Goal: Find contact information: Obtain details needed to contact an individual or organization

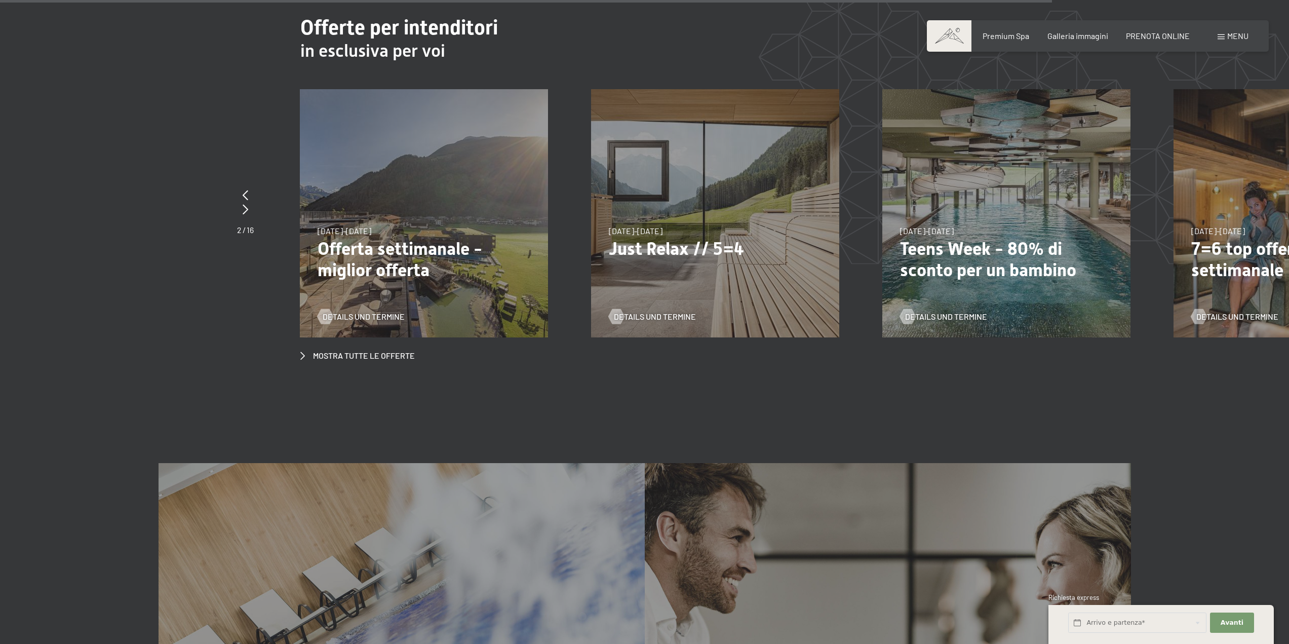
scroll to position [5014, 0]
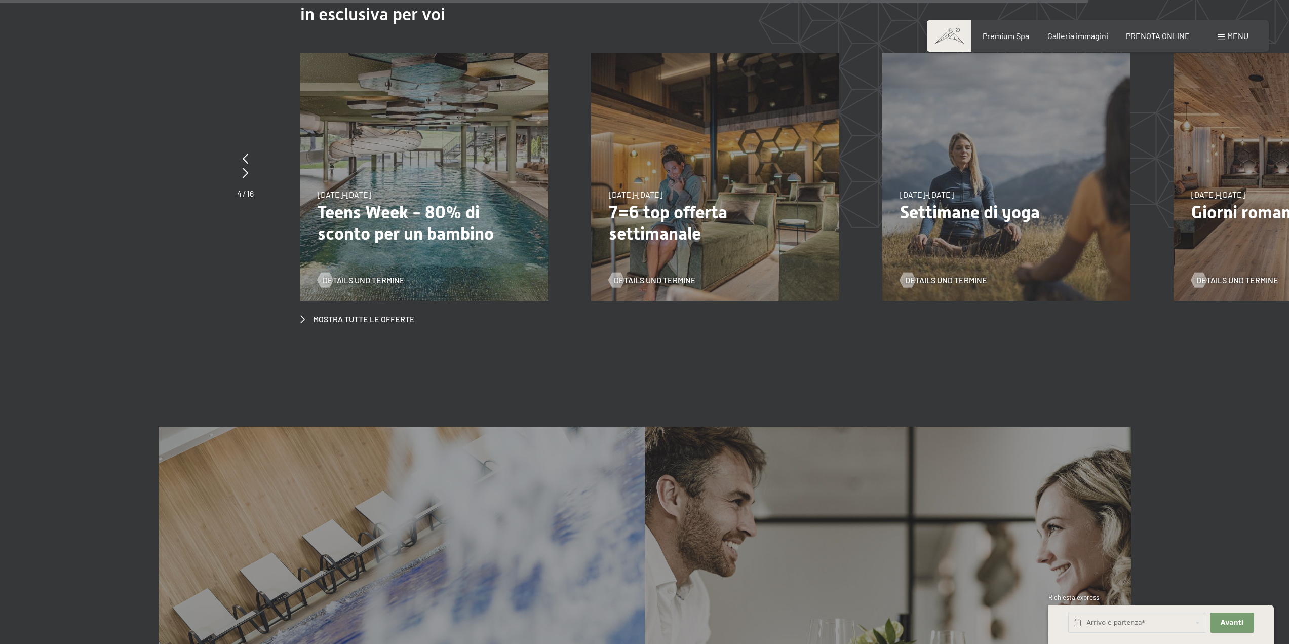
click at [791, 205] on p "7=6 top offerta settimanale" at bounding box center [715, 223] width 213 height 43
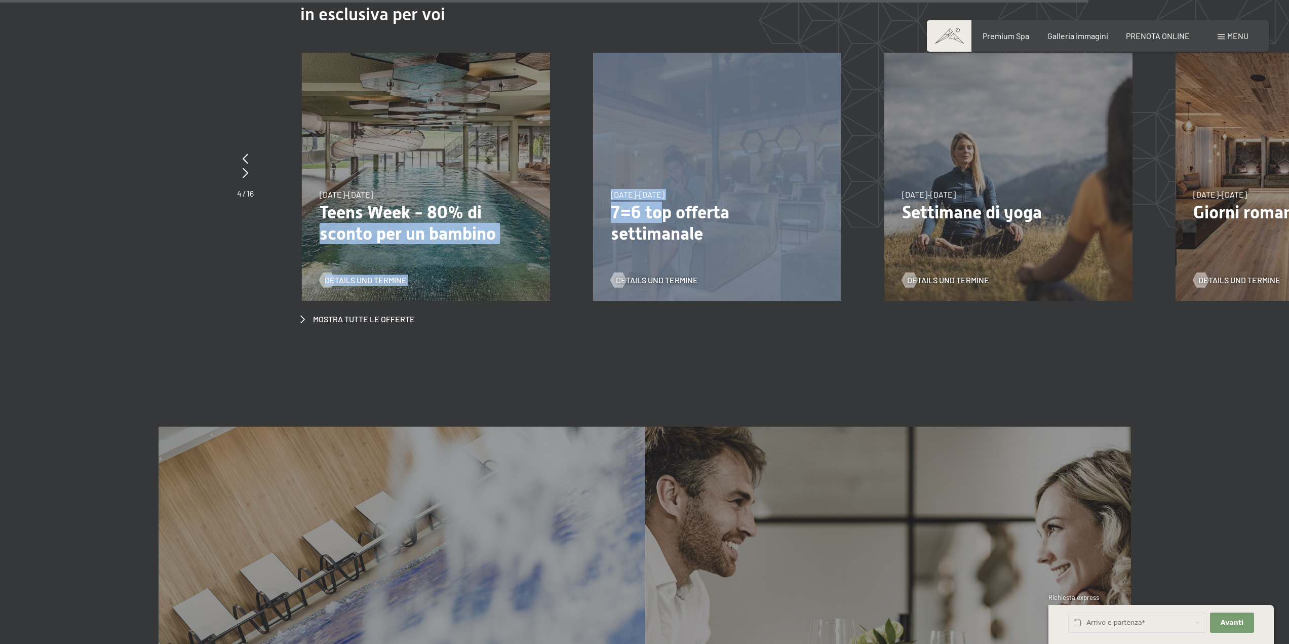
drag, startPoint x: 483, startPoint y: 182, endPoint x: 715, endPoint y: 186, distance: 231.5
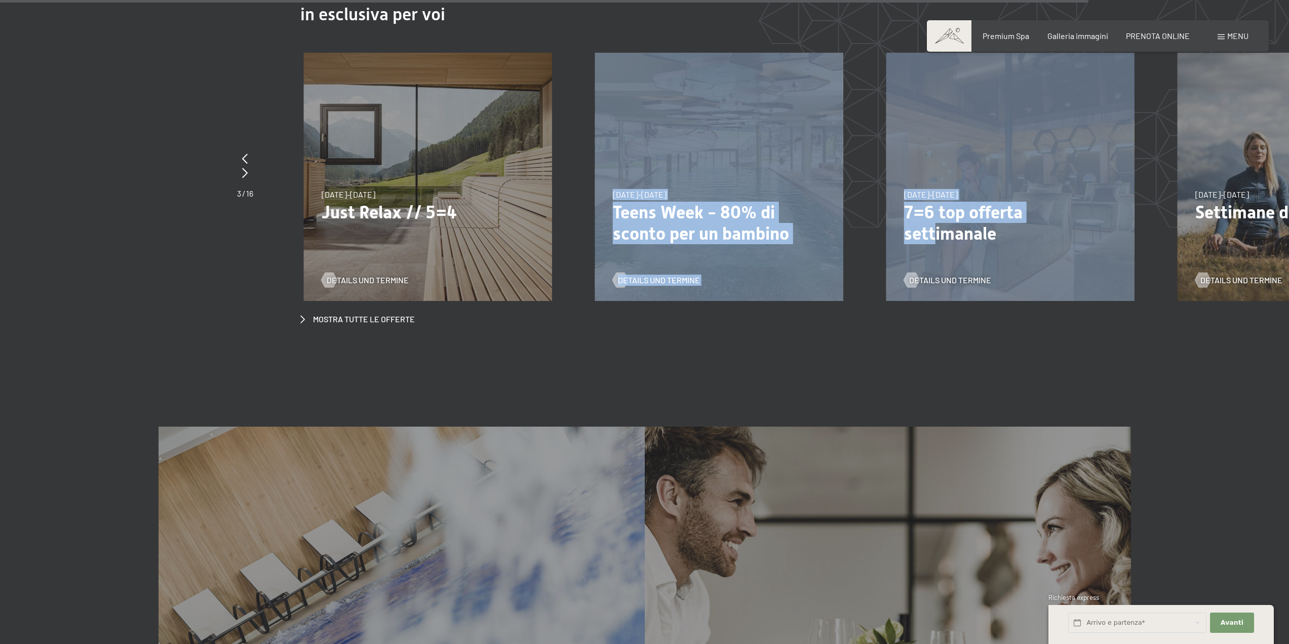
drag, startPoint x: 471, startPoint y: 152, endPoint x: 934, endPoint y: 208, distance: 465.7
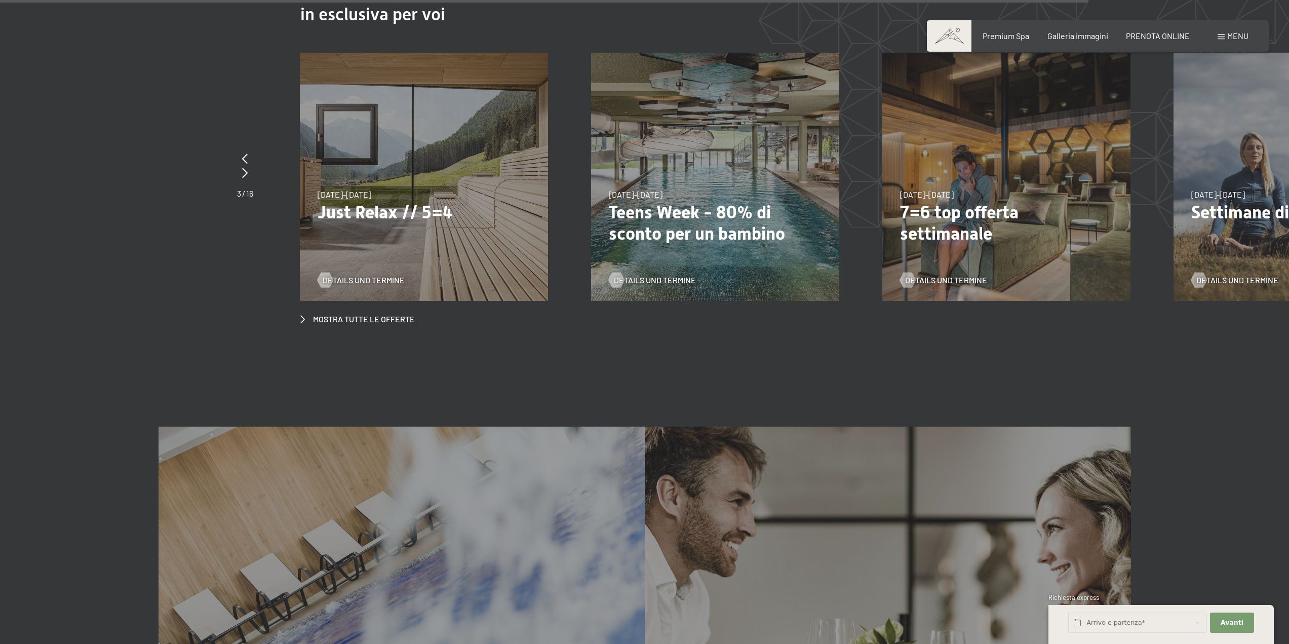
drag, startPoint x: 364, startPoint y: 116, endPoint x: 626, endPoint y: 143, distance: 264.2
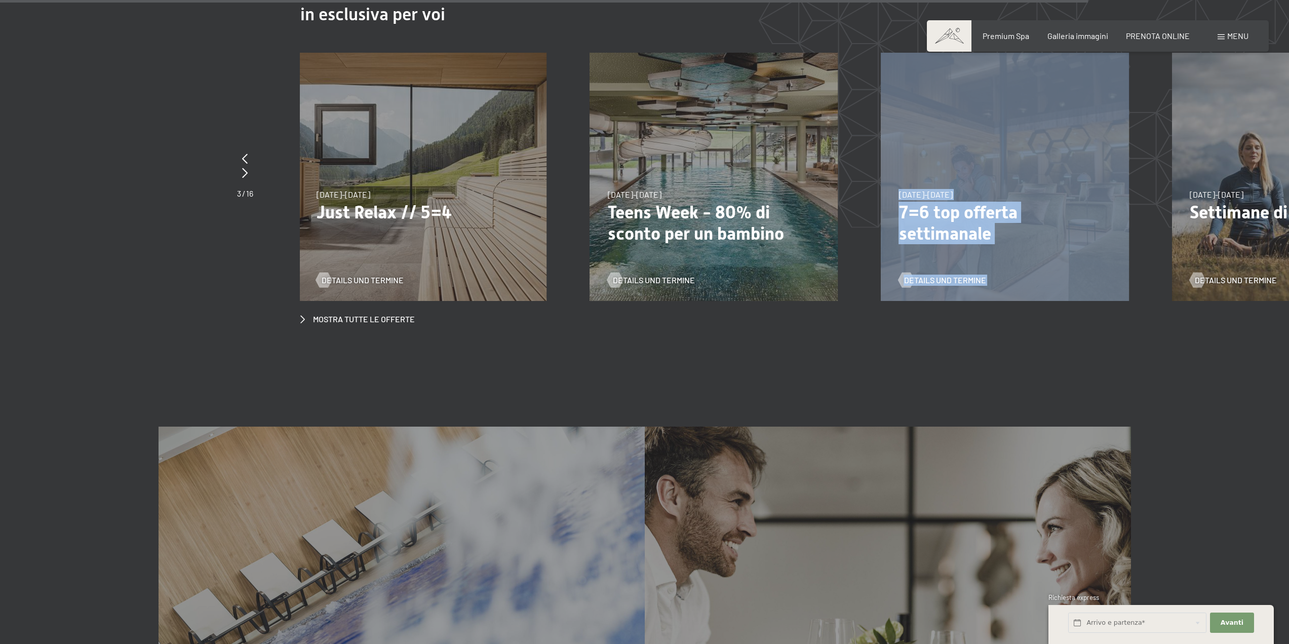
drag, startPoint x: 969, startPoint y: 160, endPoint x: 694, endPoint y: 153, distance: 274.6
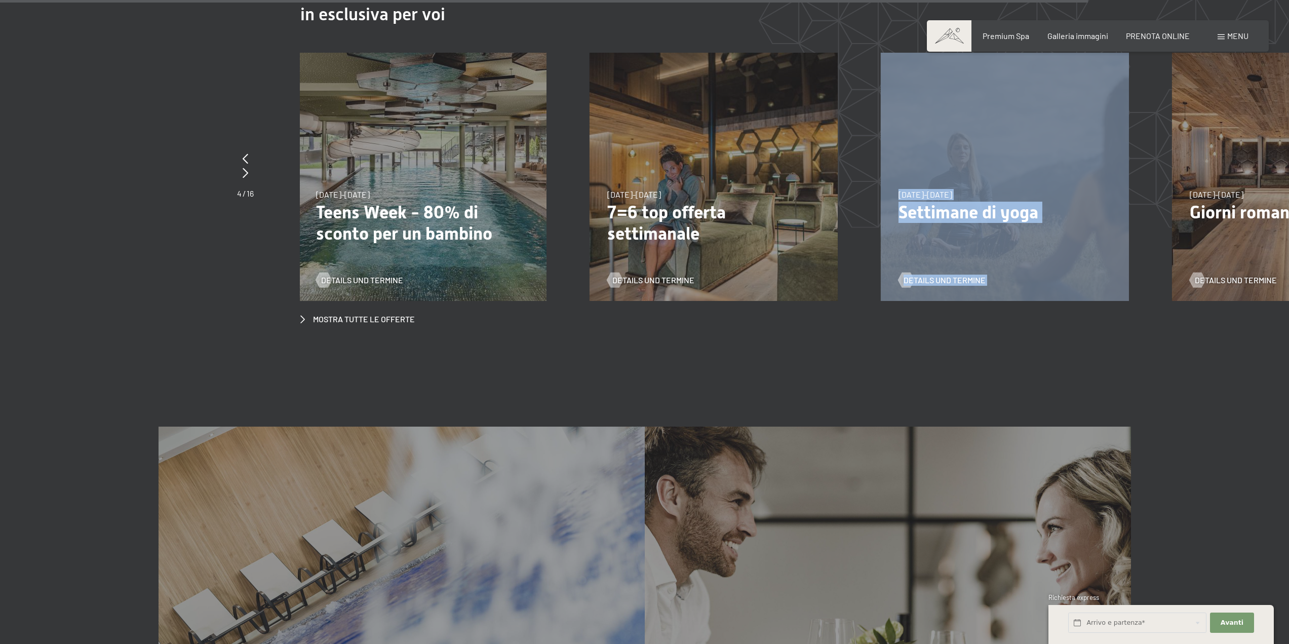
drag, startPoint x: 1091, startPoint y: 111, endPoint x: 731, endPoint y: 99, distance: 359.8
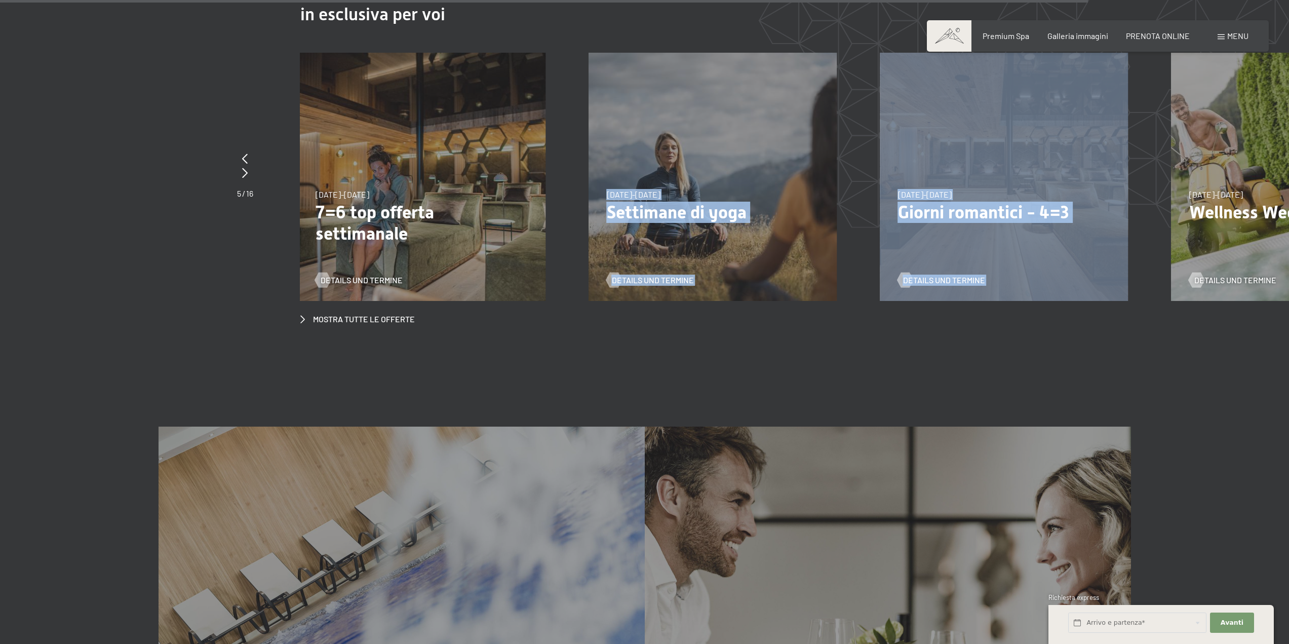
drag, startPoint x: 1114, startPoint y: 116, endPoint x: 813, endPoint y: 137, distance: 301.5
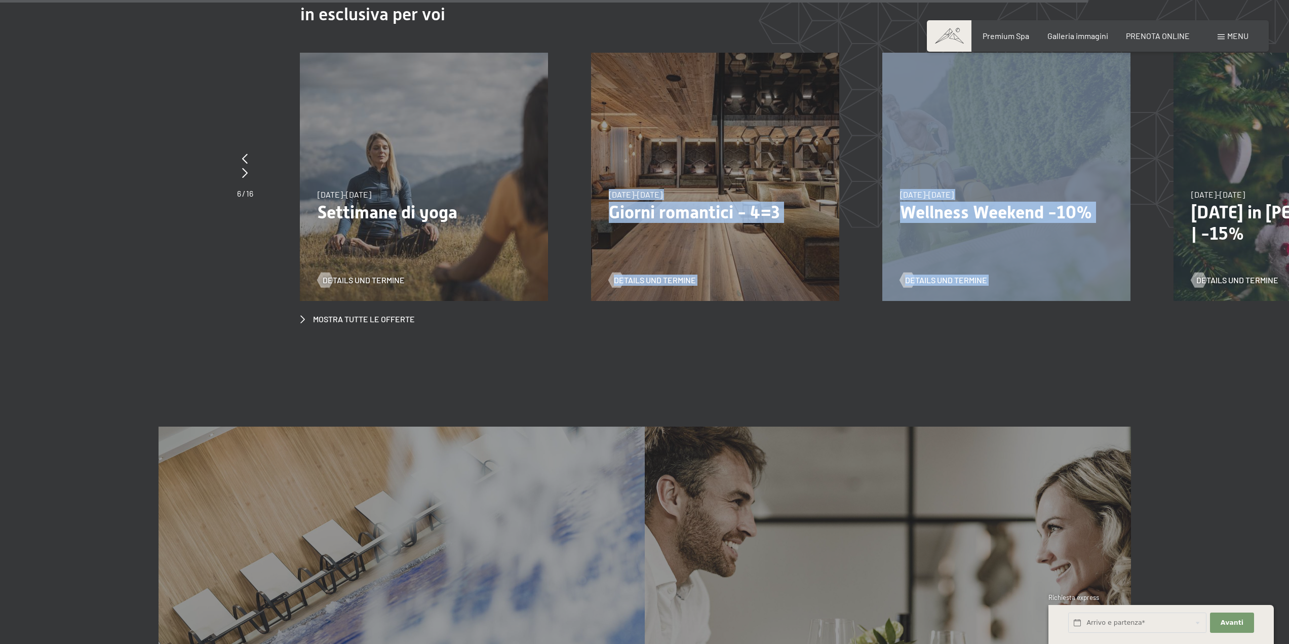
drag, startPoint x: 1122, startPoint y: 118, endPoint x: 846, endPoint y: 125, distance: 276.1
click at [851, 53] on div "23/8/2026-30/8/2026 23/8/2026-30/8/2026 Sorgere del sole in Valle Aurina Detail…" at bounding box center [1174, 53] width 6406 height 0
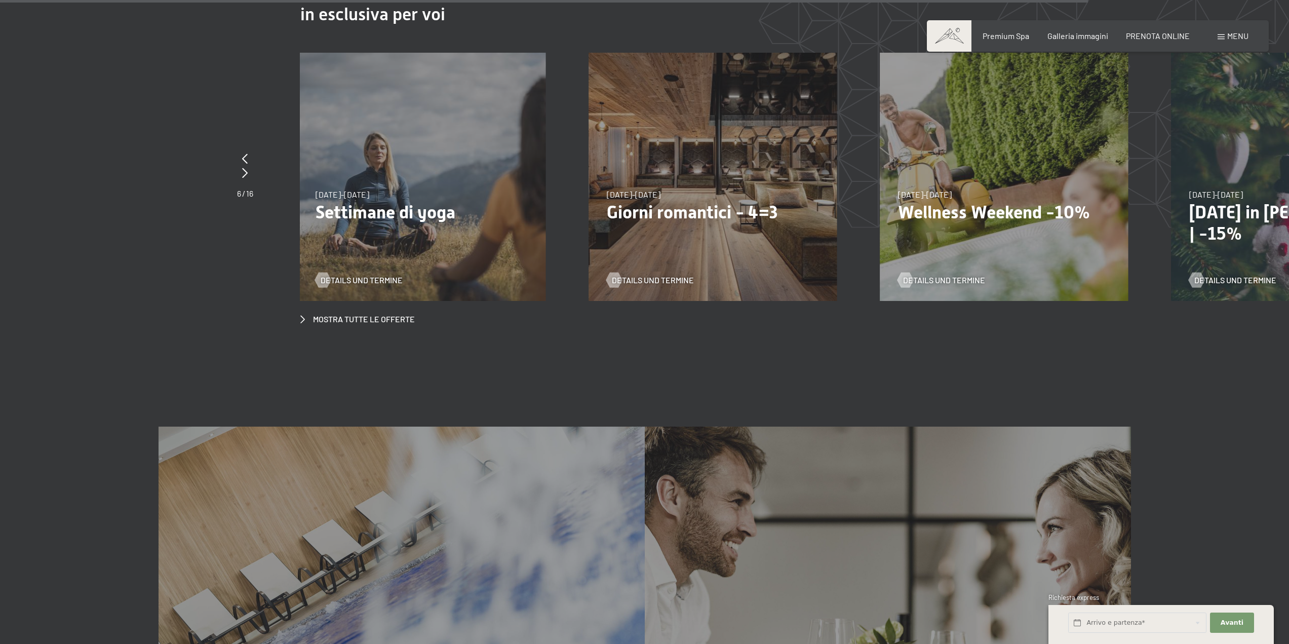
drag, startPoint x: 1231, startPoint y: 103, endPoint x: 893, endPoint y: 122, distance: 338.8
click at [893, 53] on div "23/8/2026-30/8/2026 23/8/2026-30/8/2026 Sorgere del sole in Valle Aurina Detail…" at bounding box center [1171, 53] width 6406 height 0
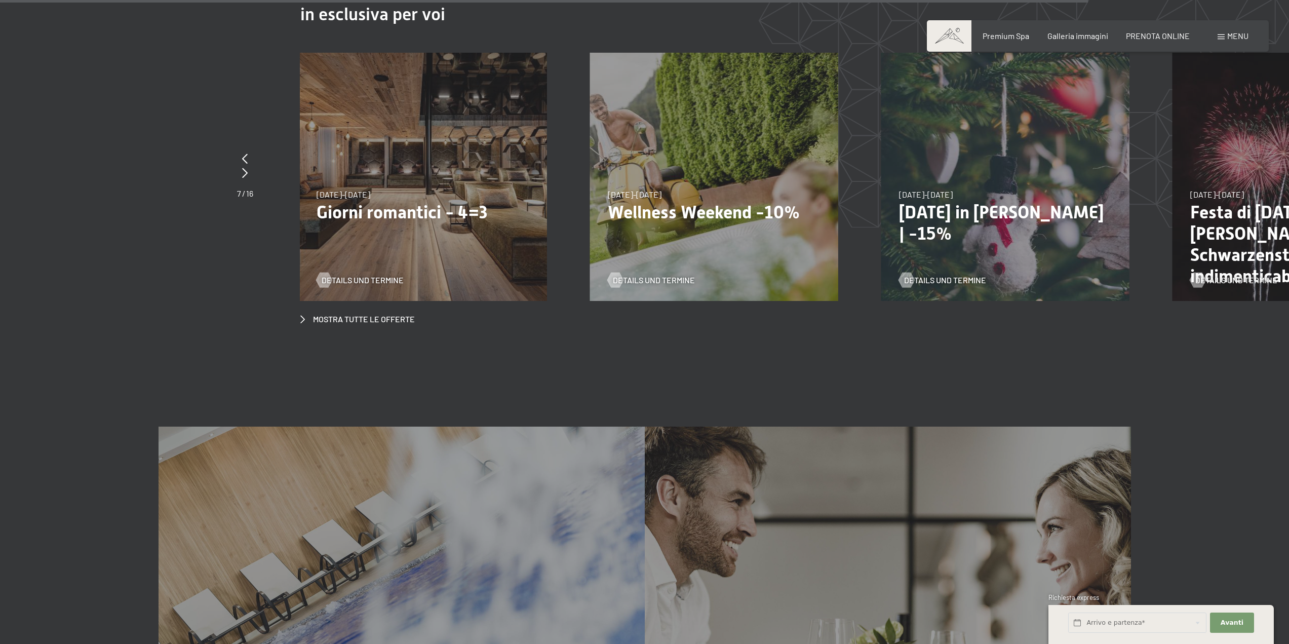
drag, startPoint x: 1226, startPoint y: 116, endPoint x: 887, endPoint y: 121, distance: 339.3
click at [887, 53] on div "23/8/2026-30/8/2026 23/8/2026-30/8/2026 Sorgere del sole in Valle Aurina Detail…" at bounding box center [881, 53] width 6406 height 0
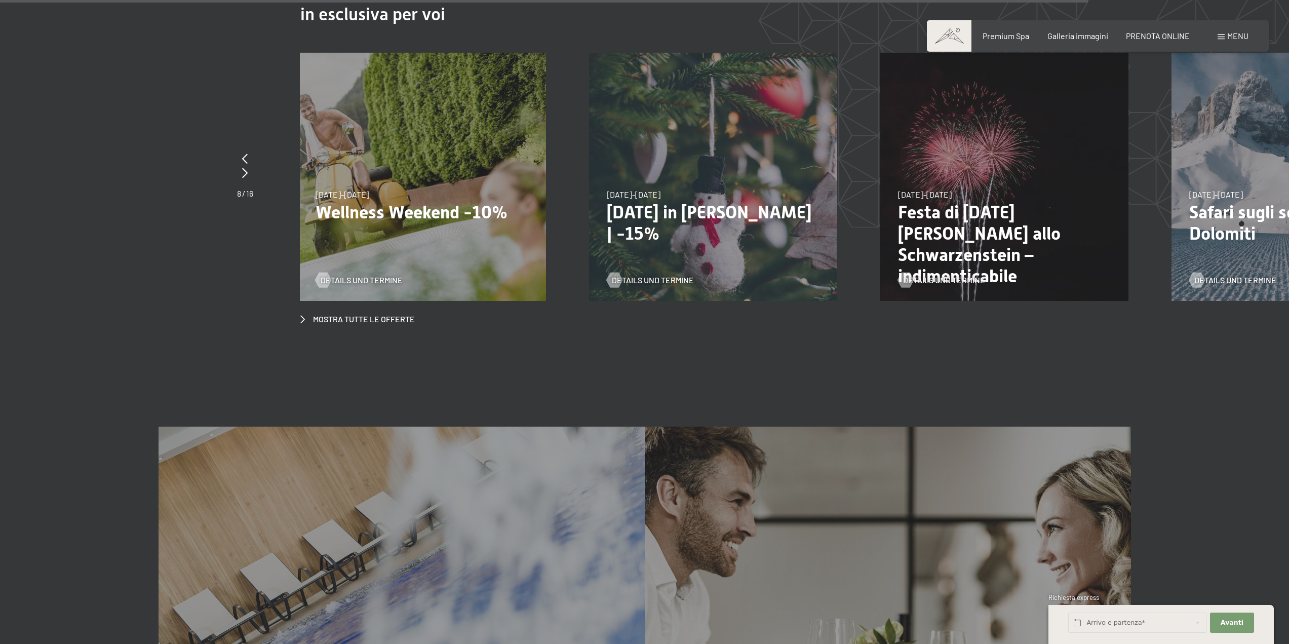
drag, startPoint x: 1202, startPoint y: 111, endPoint x: 782, endPoint y: 119, distance: 420.4
click at [782, 53] on div "23/8/2026-30/8/2026 23/8/2026-30/8/2026 Sorgere del sole in Valle Aurina Detail…" at bounding box center [589, 53] width 6406 height 0
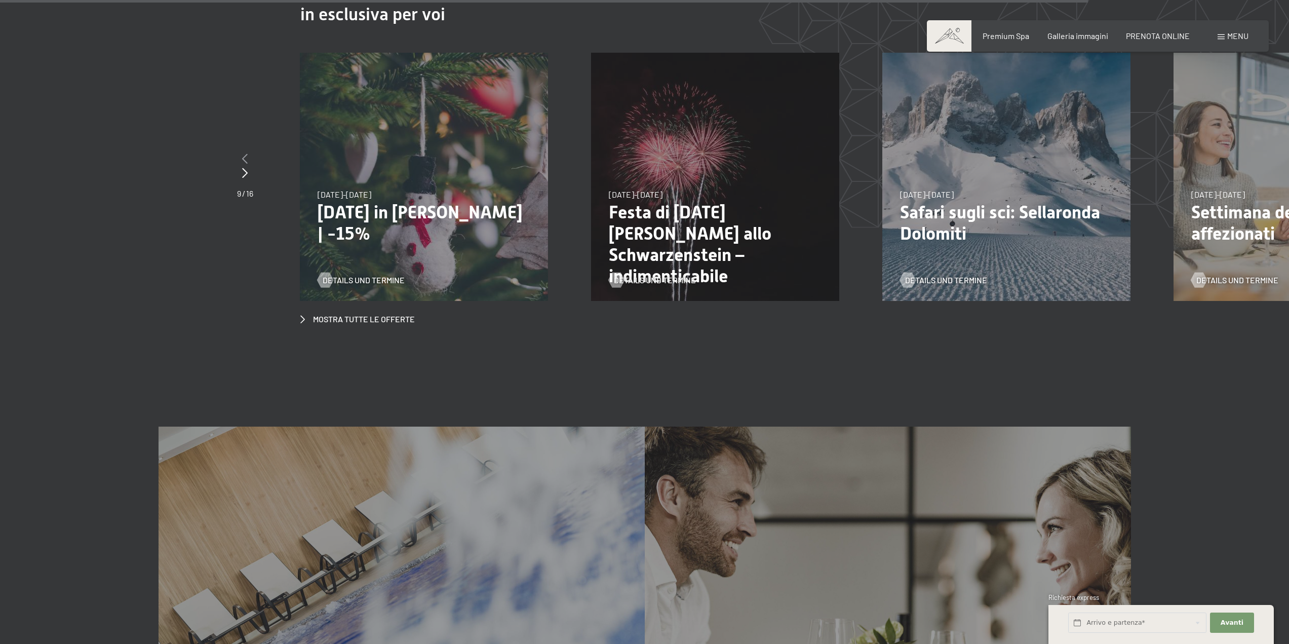
click at [246, 153] on icon at bounding box center [245, 158] width 6 height 10
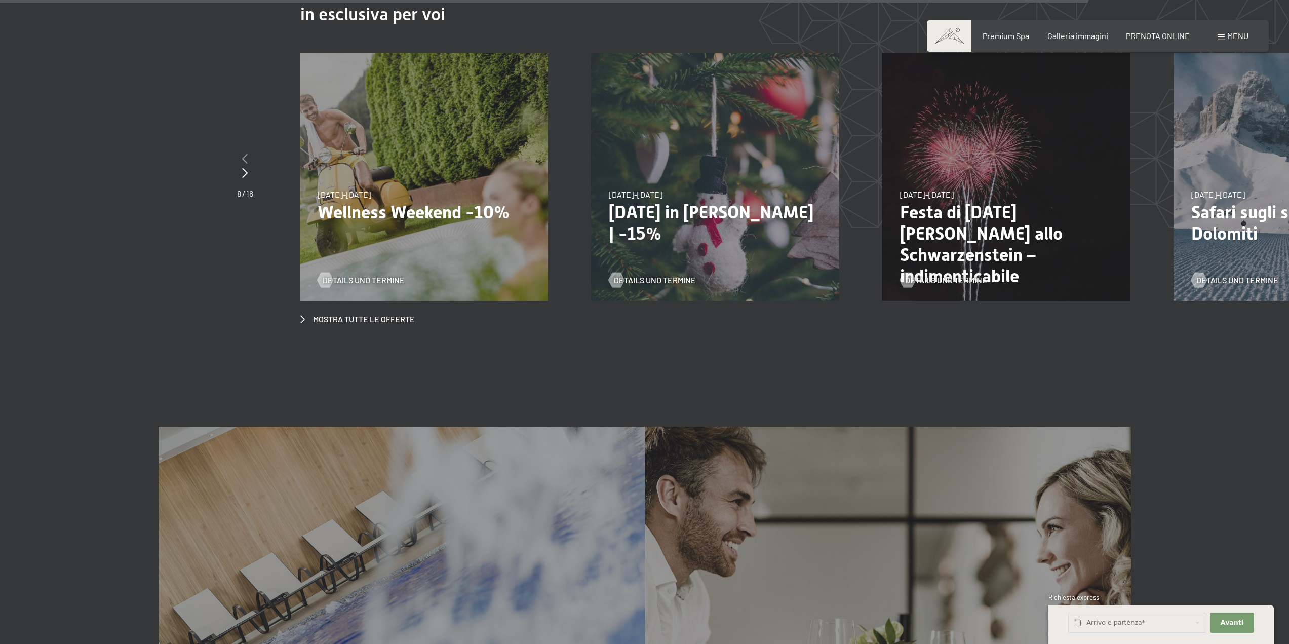
click at [246, 153] on icon at bounding box center [245, 158] width 6 height 10
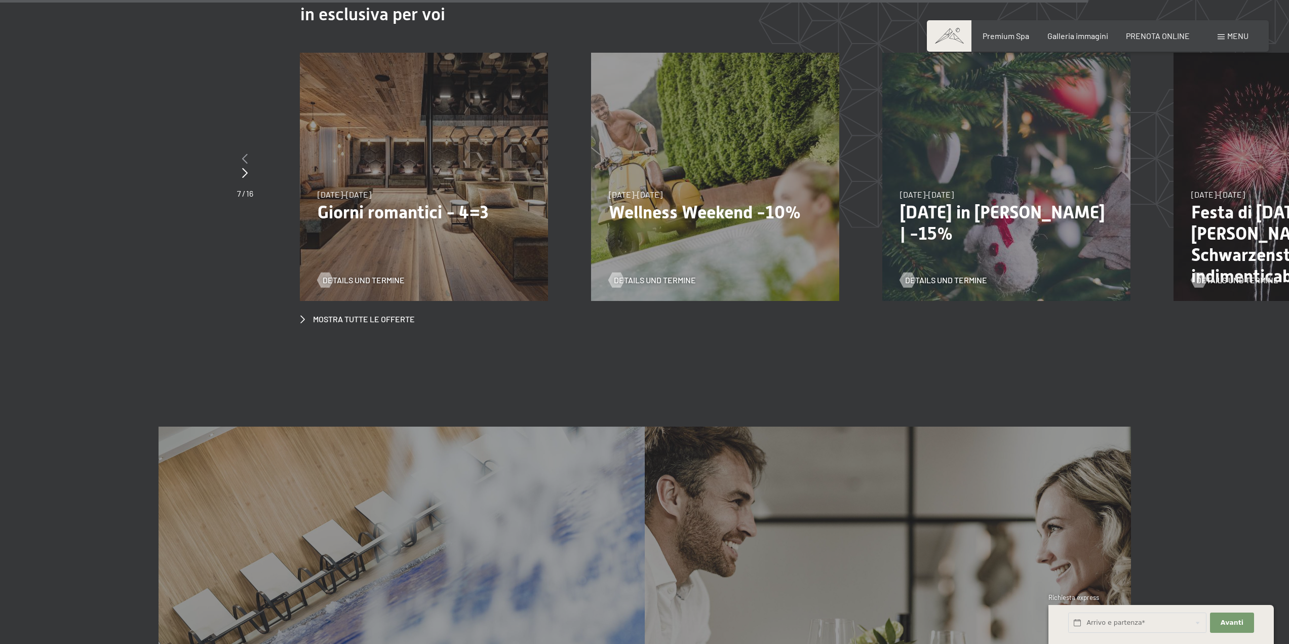
click at [246, 153] on icon at bounding box center [245, 158] width 6 height 10
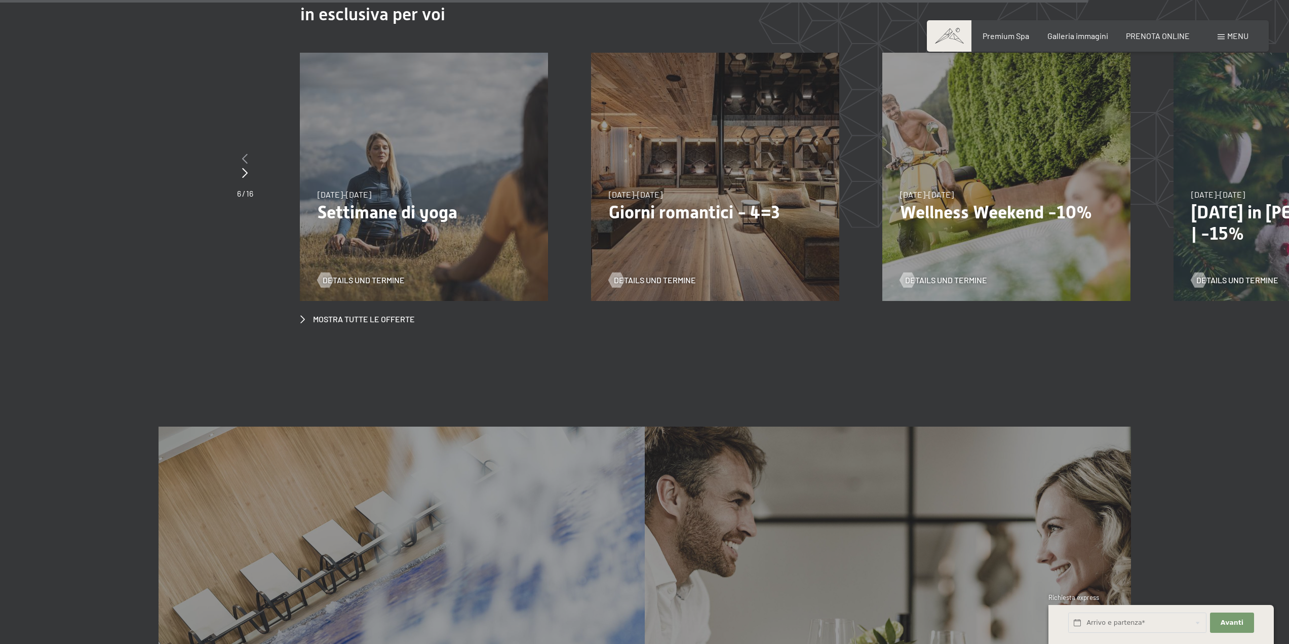
click at [246, 153] on icon at bounding box center [245, 158] width 6 height 10
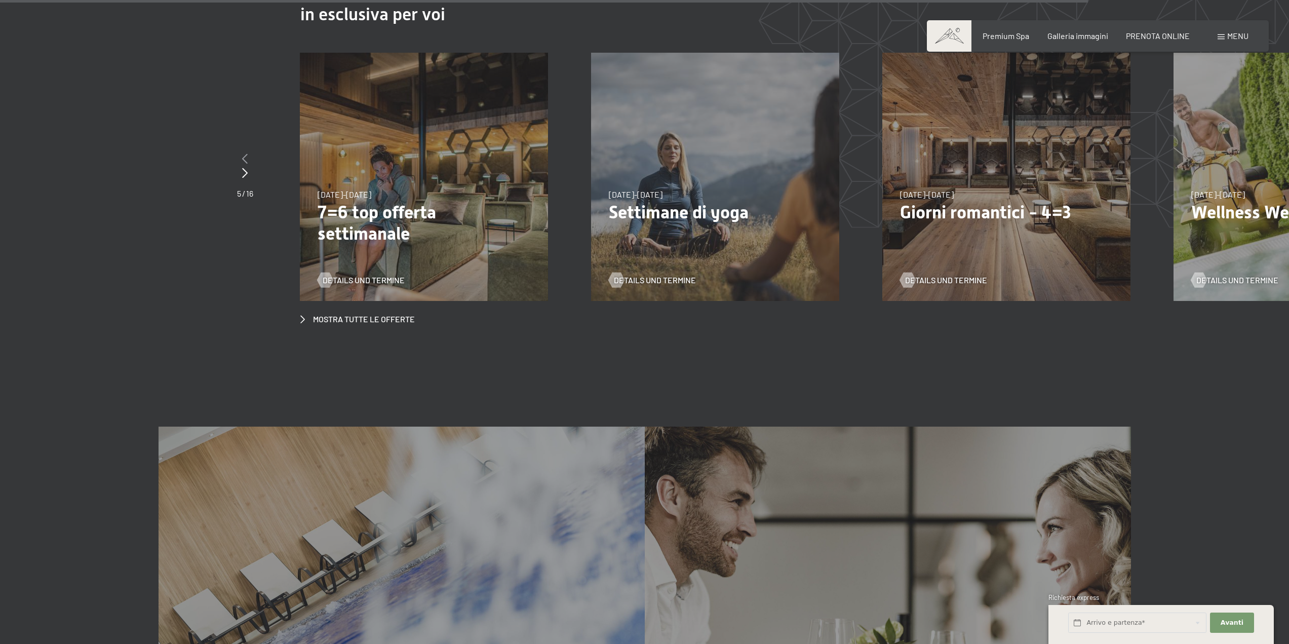
click at [246, 153] on icon at bounding box center [245, 158] width 6 height 10
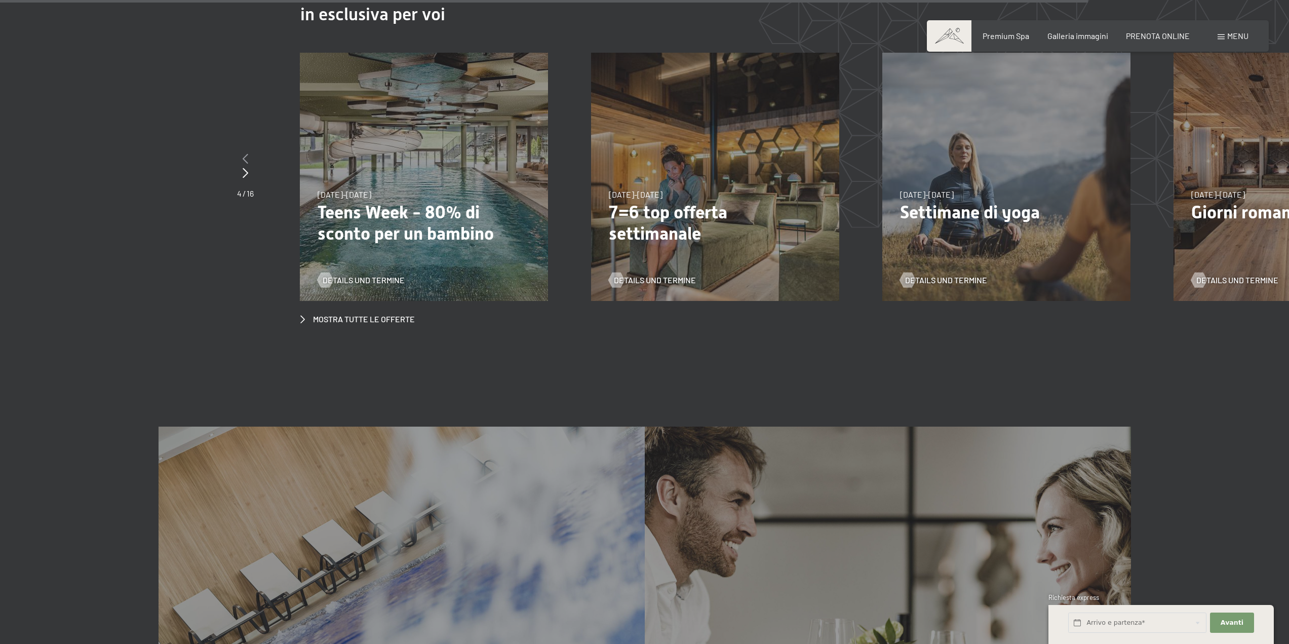
click at [246, 153] on icon at bounding box center [246, 158] width 6 height 10
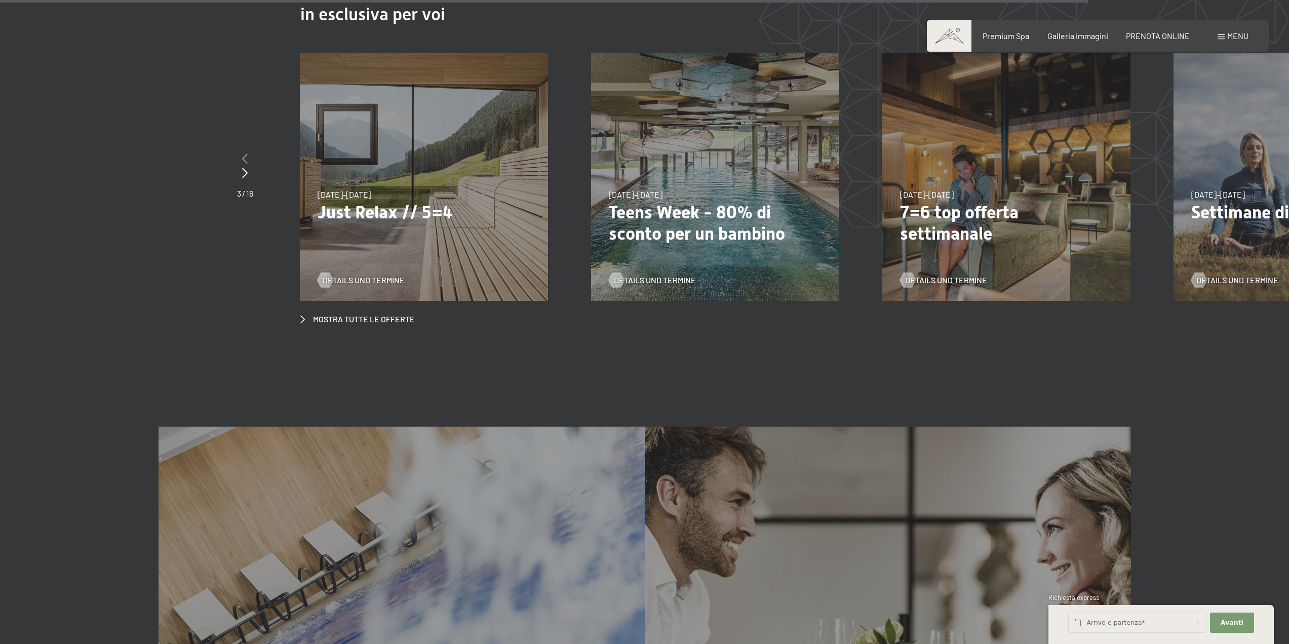
click at [246, 153] on icon at bounding box center [245, 158] width 6 height 10
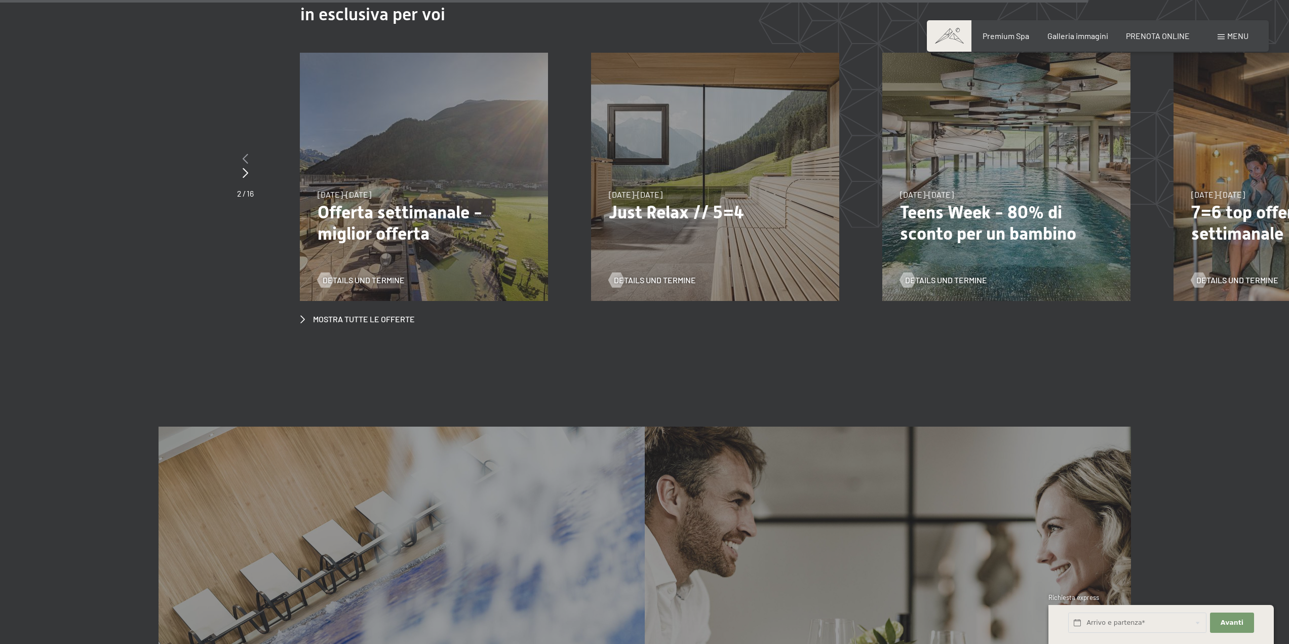
click at [246, 153] on icon at bounding box center [246, 158] width 6 height 10
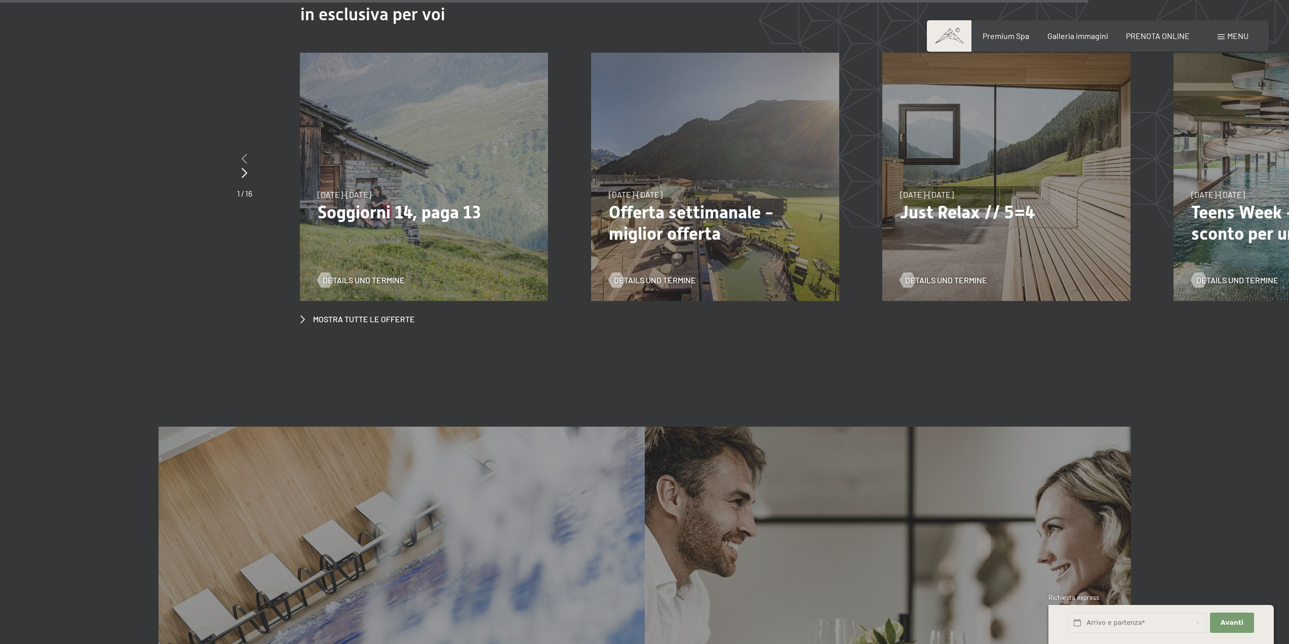
click at [246, 153] on icon at bounding box center [245, 158] width 6 height 10
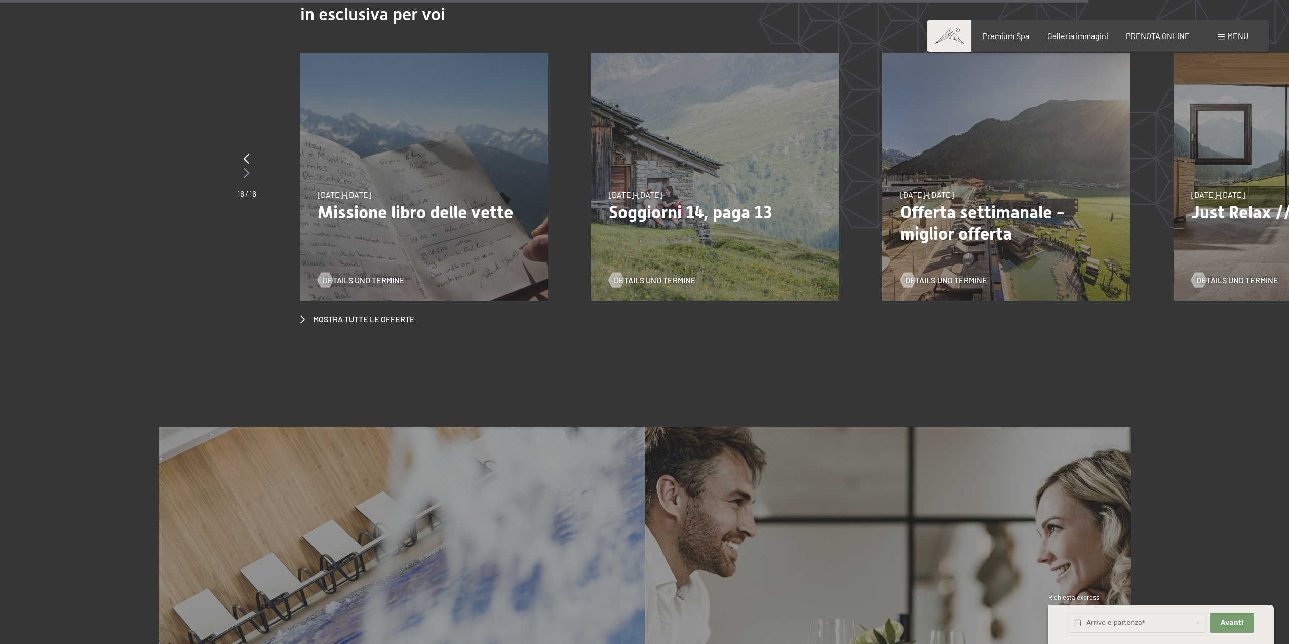
click at [247, 166] on div at bounding box center [246, 173] width 19 height 14
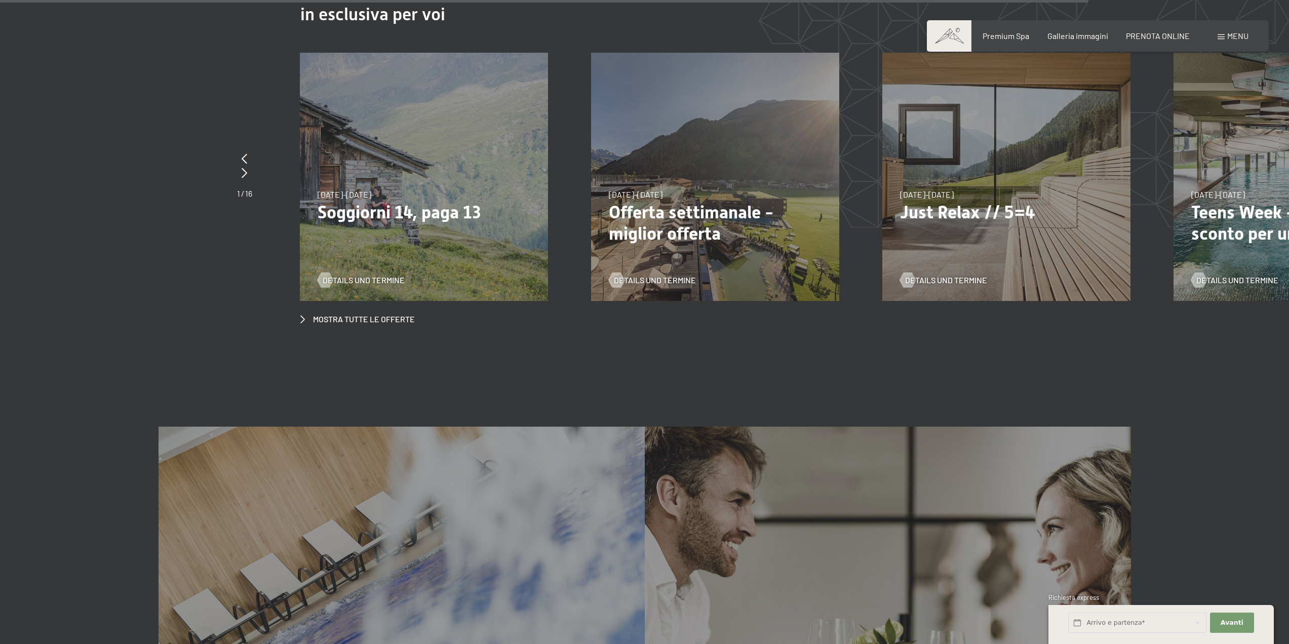
click at [700, 202] on p "Offerta settimanale - miglior offerta" at bounding box center [715, 223] width 213 height 43
click at [668, 274] on span "Details und Termine" at bounding box center [665, 279] width 82 height 11
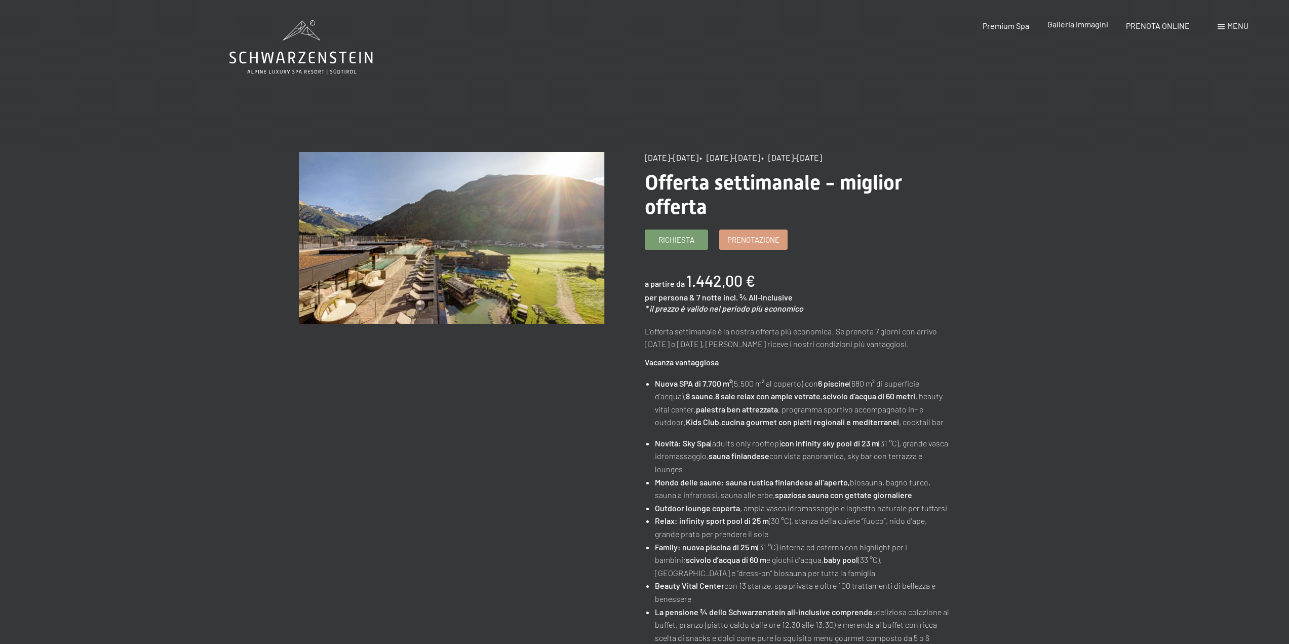
click at [1066, 23] on span "Galleria immagini" at bounding box center [1077, 24] width 61 height 10
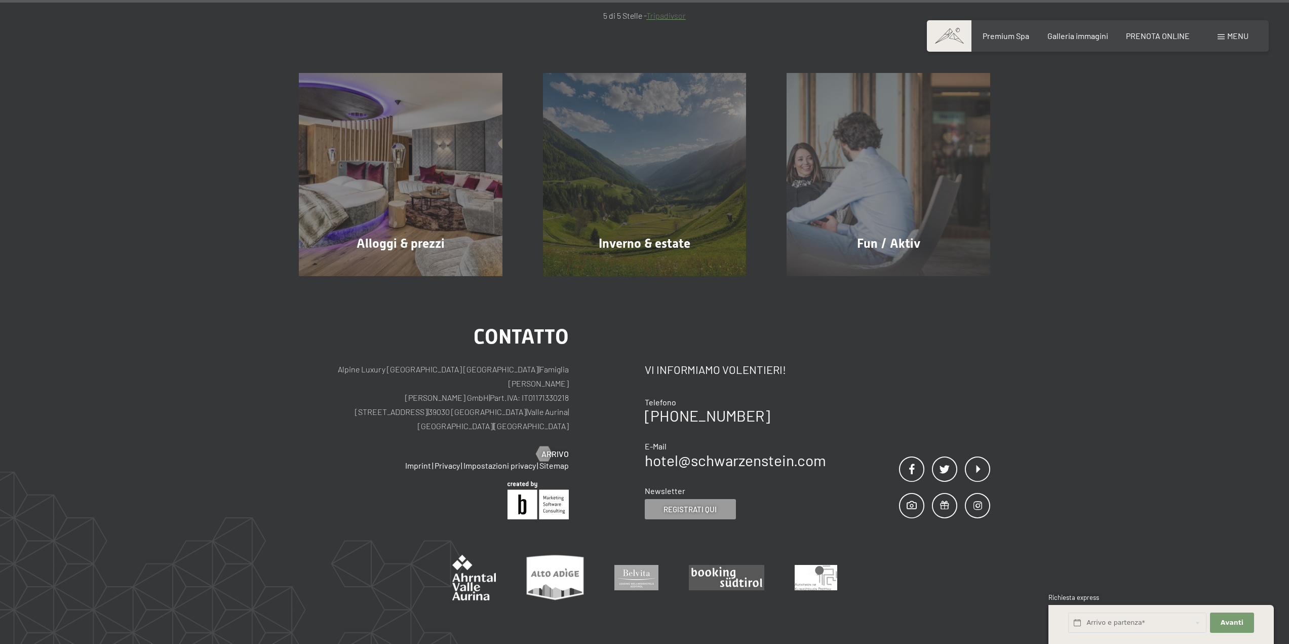
scroll to position [12732, 0]
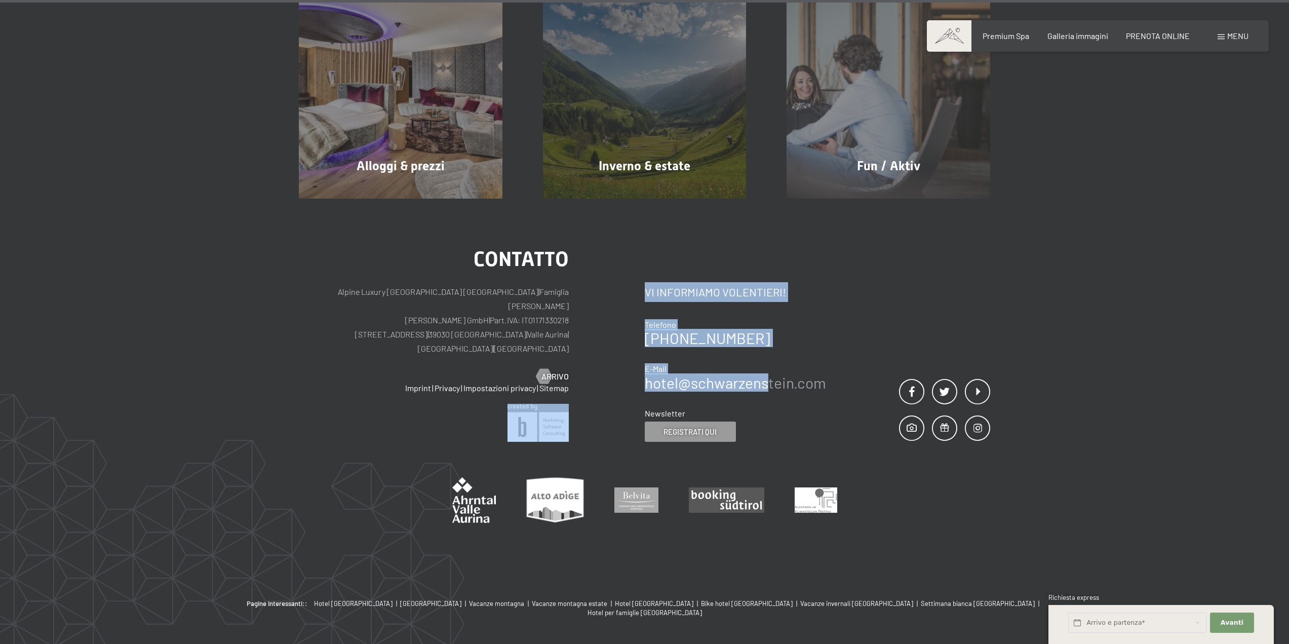
drag, startPoint x: 638, startPoint y: 349, endPoint x: 770, endPoint y: 347, distance: 132.2
click at [770, 347] on div "Contatto Alpine Luxury SPA Resort SCHWARZENSTEIN | Famiglia Zimmerhofer Otmar Z…" at bounding box center [644, 345] width 691 height 192
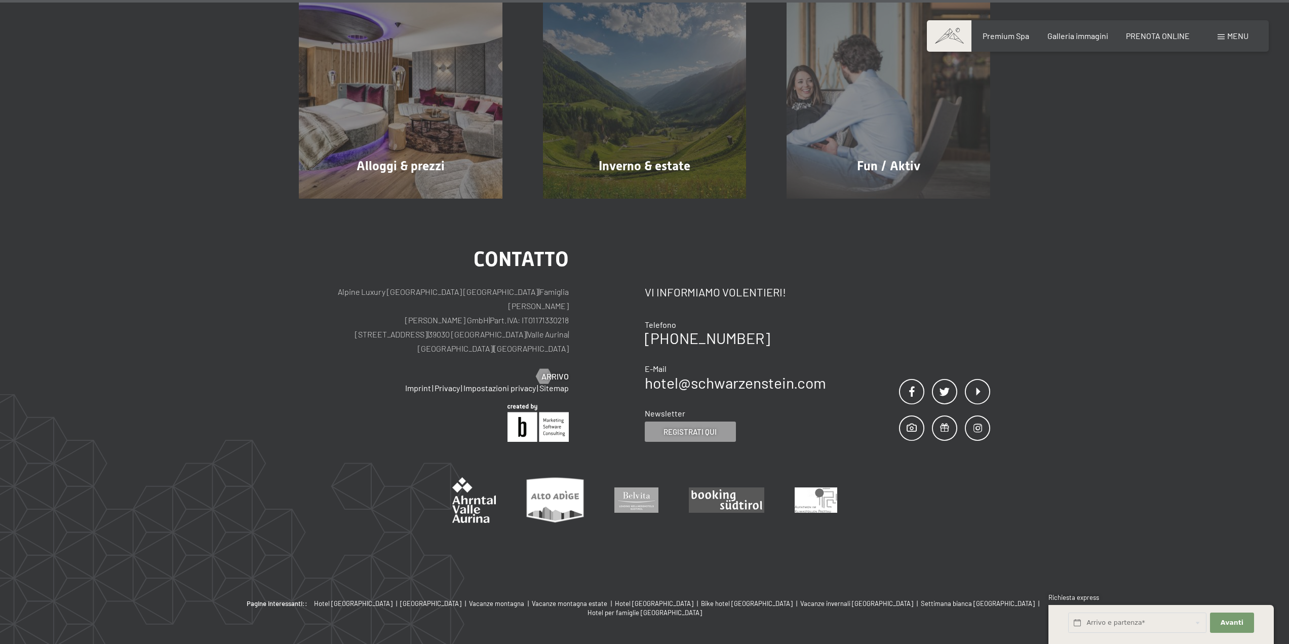
click at [816, 358] on div "Contatto Vi informiamo volentieri! Telefono +39 0474 674100 E-Mail hotel@ no-sp…" at bounding box center [735, 353] width 181 height 177
drag, startPoint x: 825, startPoint y: 346, endPoint x: 646, endPoint y: 345, distance: 178.8
click at [646, 345] on div "Contatto Vi informiamo volentieri! Telefono +39 0474 674100 E-Mail hotel@ no-sp…" at bounding box center [818, 345] width 346 height 192
copy link "hotel@ no-spam. schwarzenstein. no-spam. com"
